Goal: Information Seeking & Learning: Learn about a topic

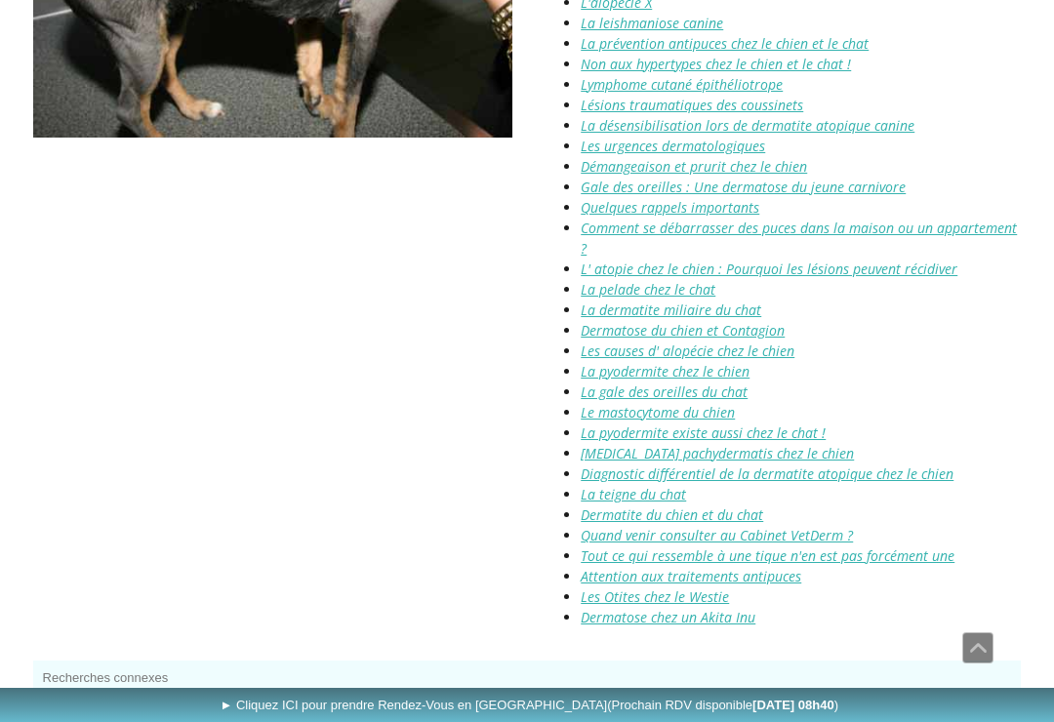
scroll to position [2500, 0]
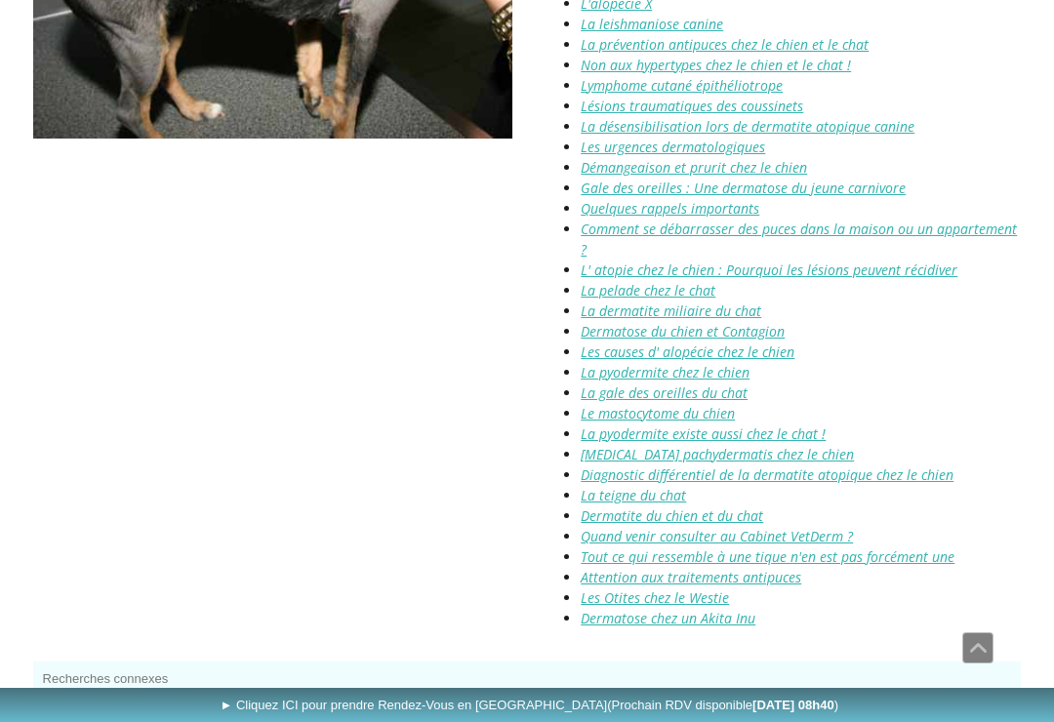
click at [778, 568] on link "Attention aux traitements antipuces" at bounding box center [691, 577] width 221 height 19
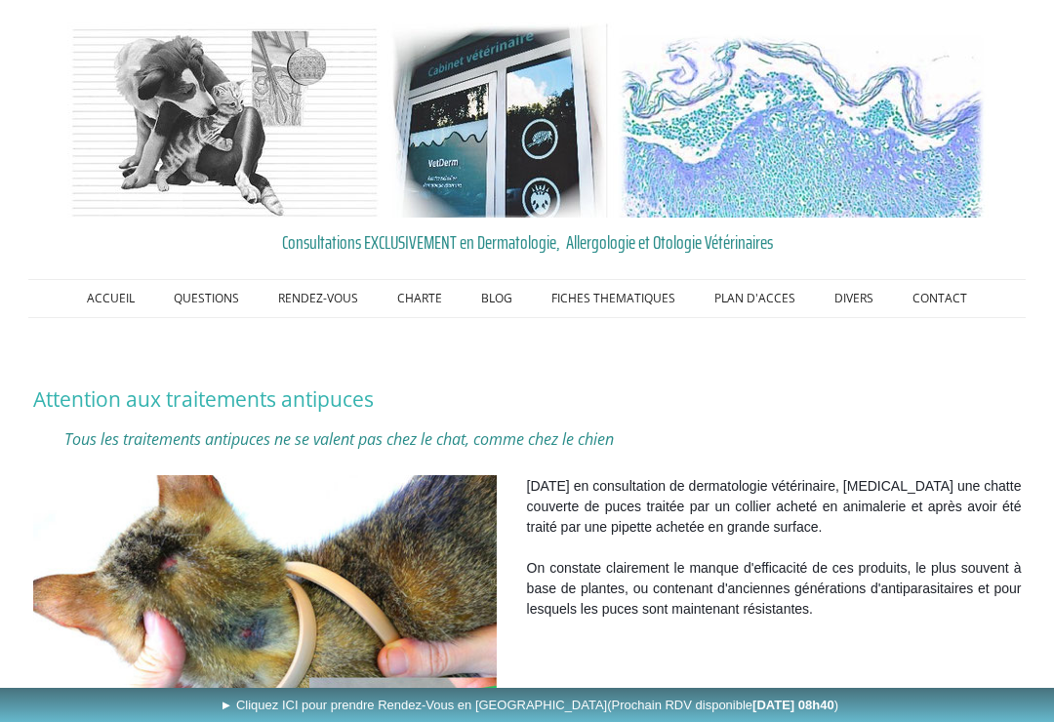
click at [103, 475] on img at bounding box center [265, 629] width 464 height 309
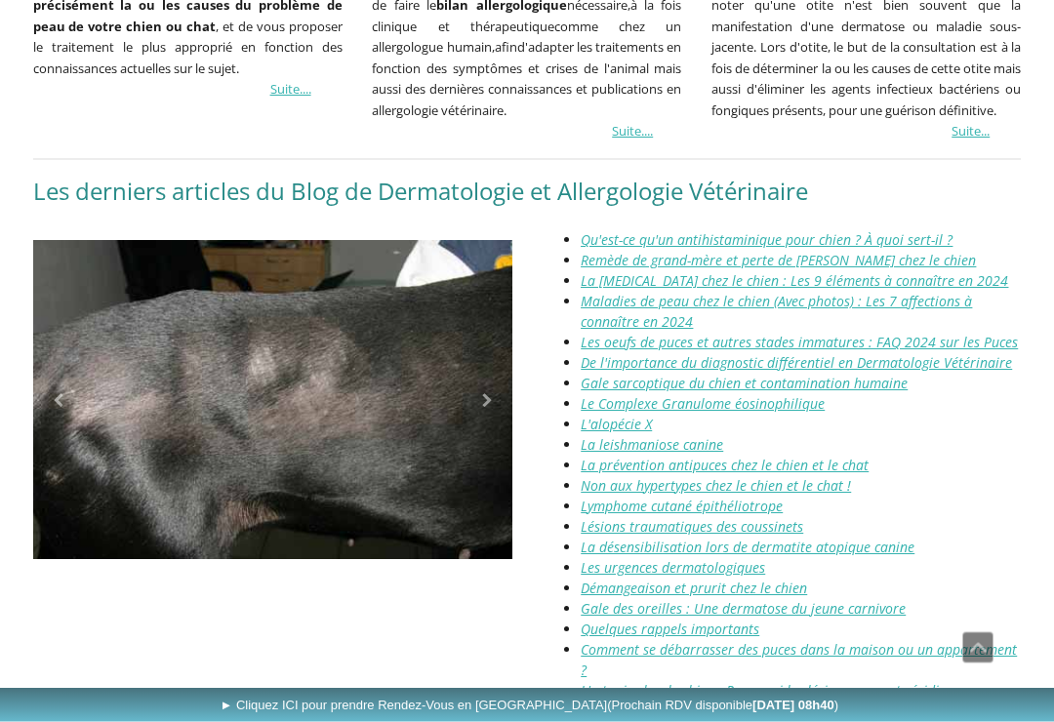
scroll to position [2079, 0]
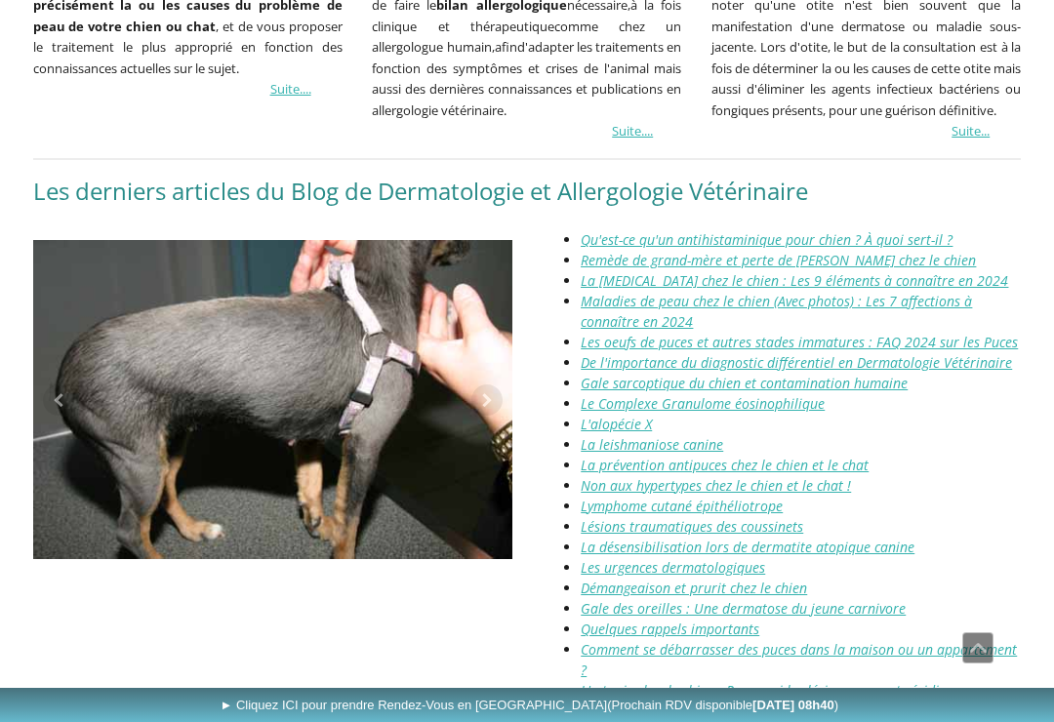
click at [920, 230] on span "Qu'est-ce qu'un antihistaminique pour chien ? À quoi sert-il ?" at bounding box center [767, 239] width 372 height 19
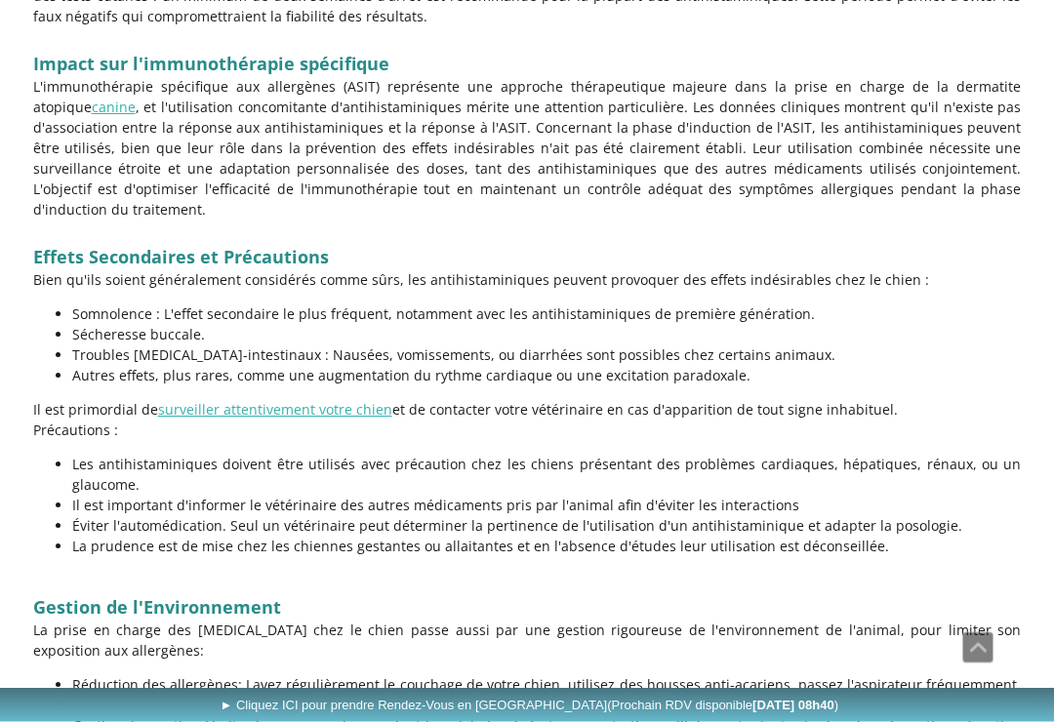
scroll to position [2572, 0]
click at [941, 591] on h2 "Gestion de l'Environnement" at bounding box center [527, 605] width 989 height 29
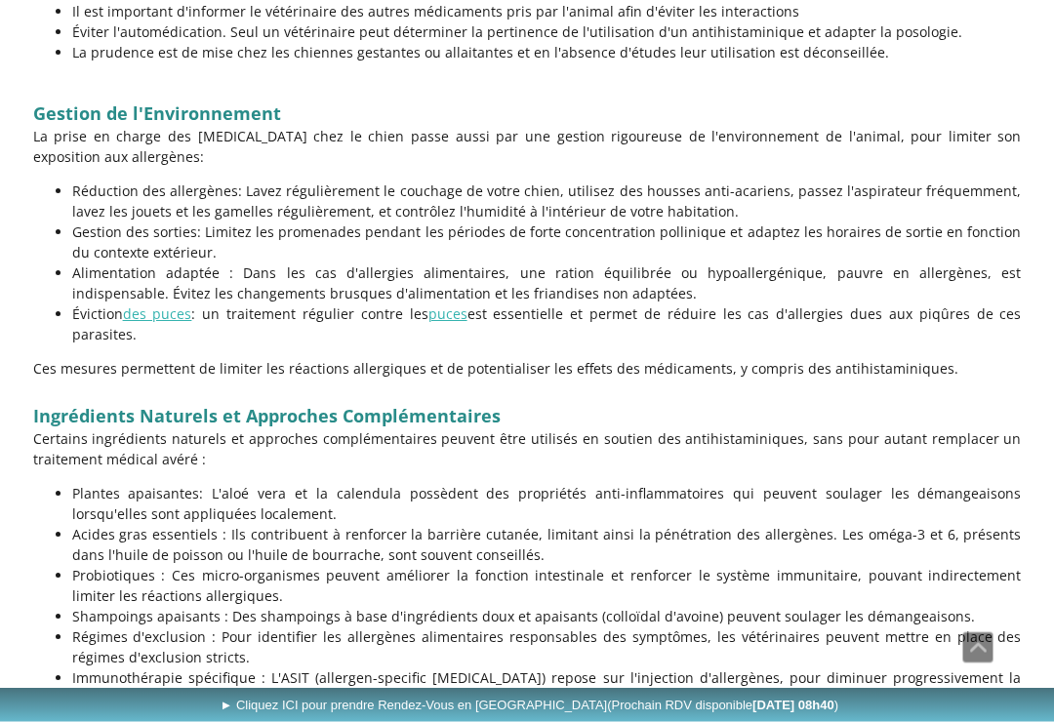
scroll to position [3066, 0]
click at [869, 565] on p "Probiotiques : Ces micro-organismes peuvent améliorer la fonction intestinale e…" at bounding box center [547, 585] width 950 height 41
click at [199, 263] on div "Comment fonctionnent les antihistaminiques ? Les antihistaminiques agissent en …" at bounding box center [527, 73] width 999 height 3848
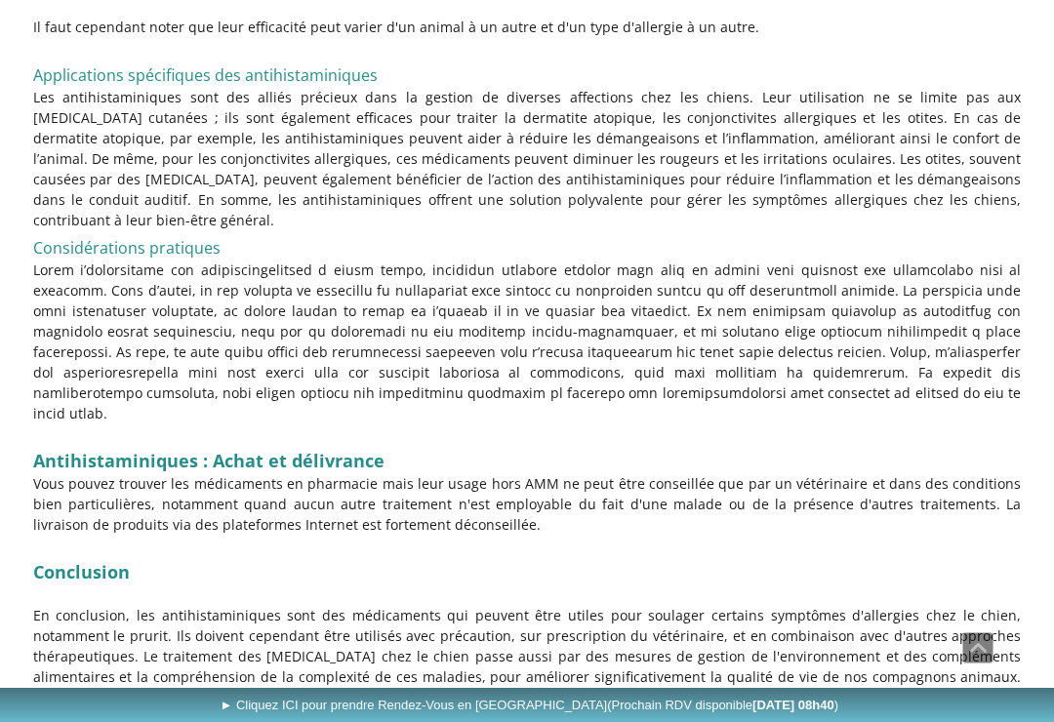
scroll to position [4291, 0]
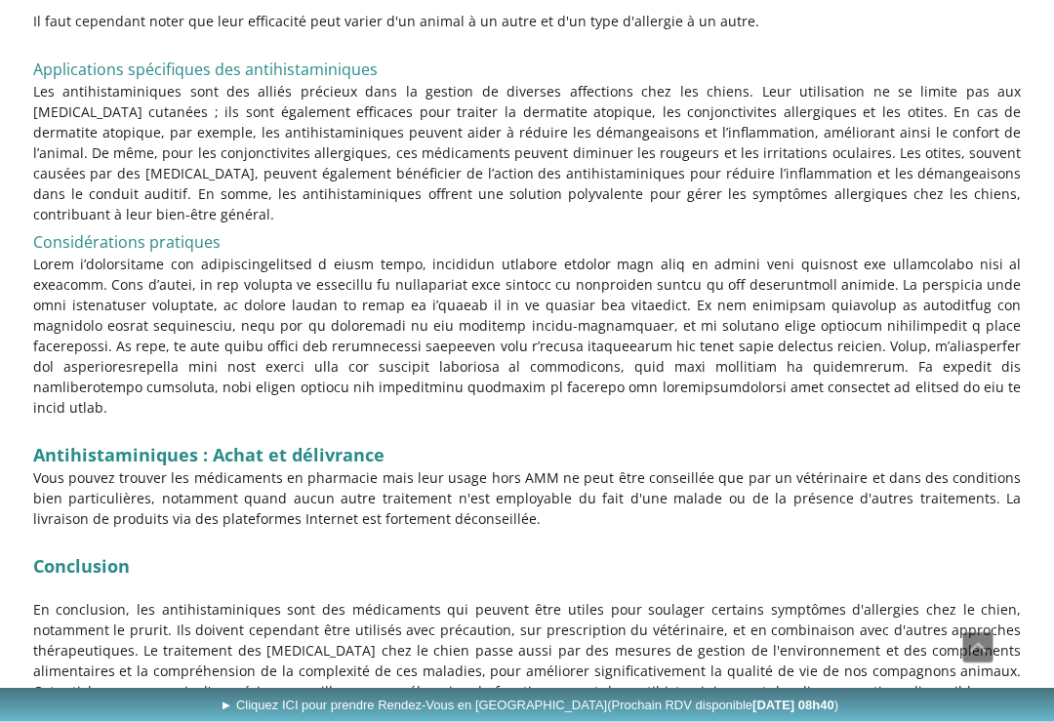
click at [141, 600] on p "En conclusion, les antihistaminiques sont des médicaments qui peuvent être util…" at bounding box center [527, 661] width 989 height 123
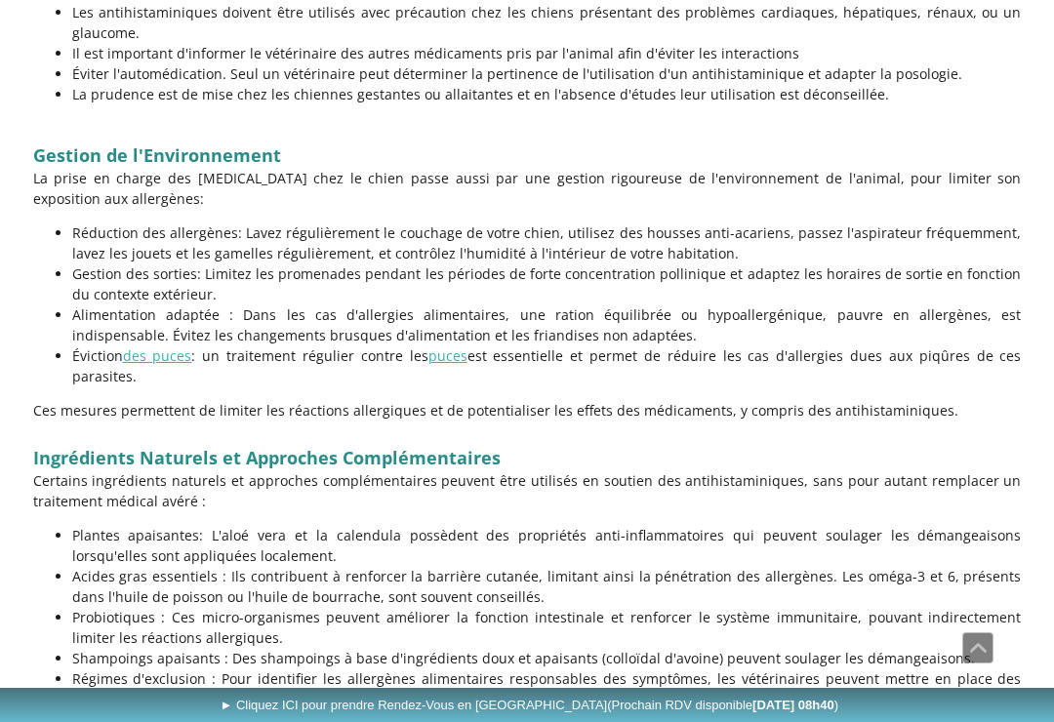
scroll to position [3022, 0]
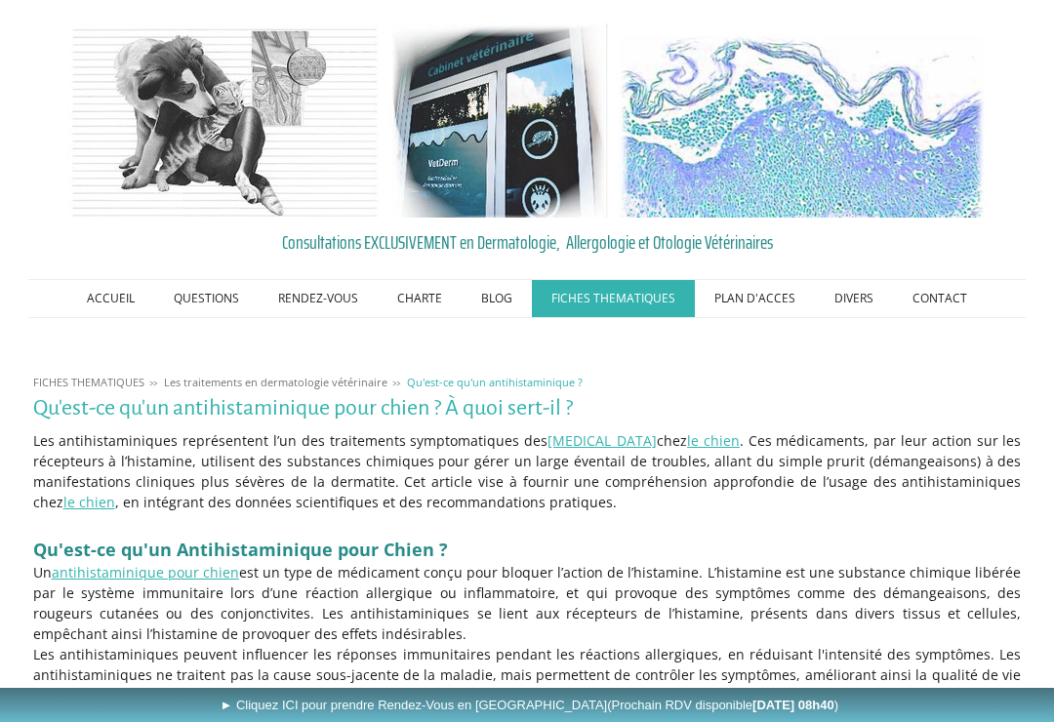
scroll to position [3090, 0]
